Goal: Transaction & Acquisition: Book appointment/travel/reservation

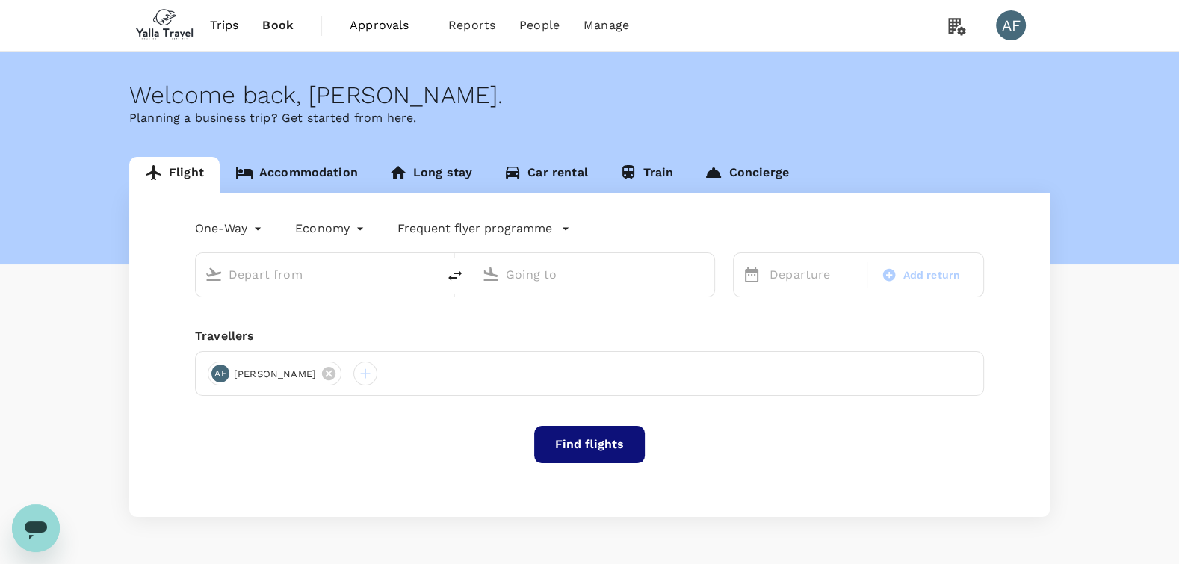
type input "roundtrip"
type input "[GEOGRAPHIC_DATA]/Fort Worth Intl (DFW)"
type input "Vancouver Intl (YVR)"
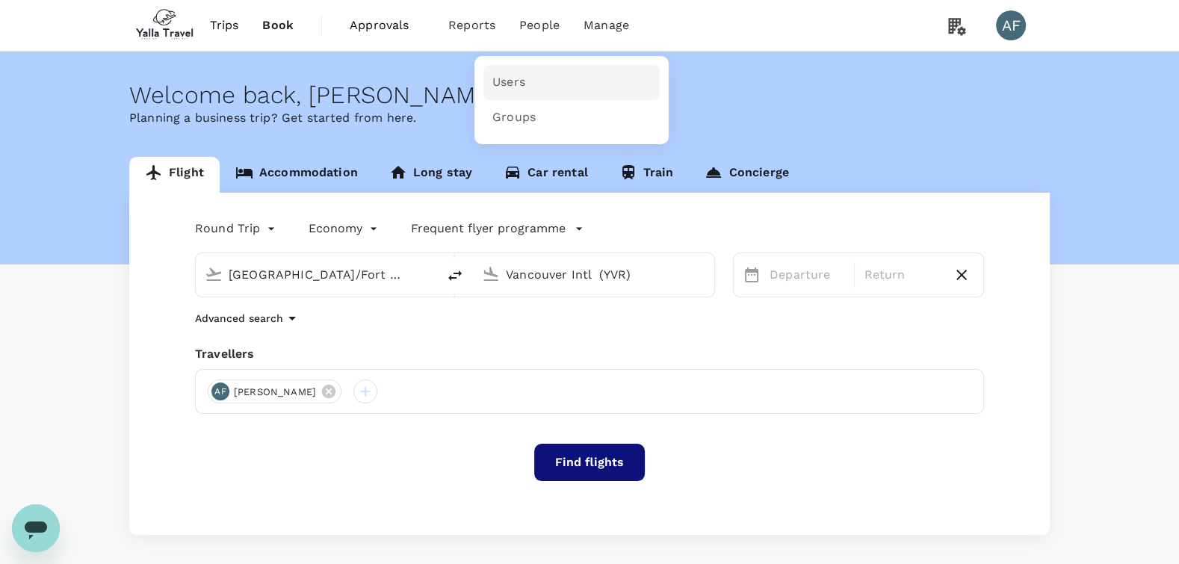
click at [513, 84] on span "Users" at bounding box center [508, 82] width 33 height 17
